Goal: Navigation & Orientation: Find specific page/section

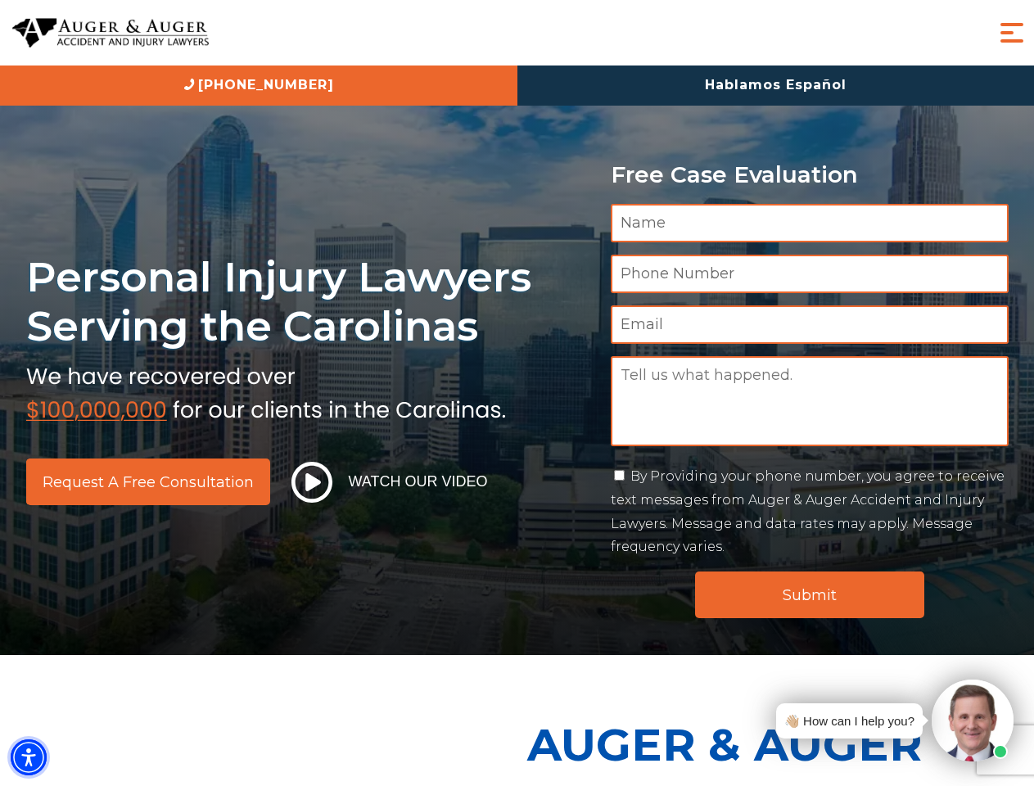
click at [29, 757] on img "Accessibility Menu" at bounding box center [29, 757] width 36 height 36
